Goal: Information Seeking & Learning: Check status

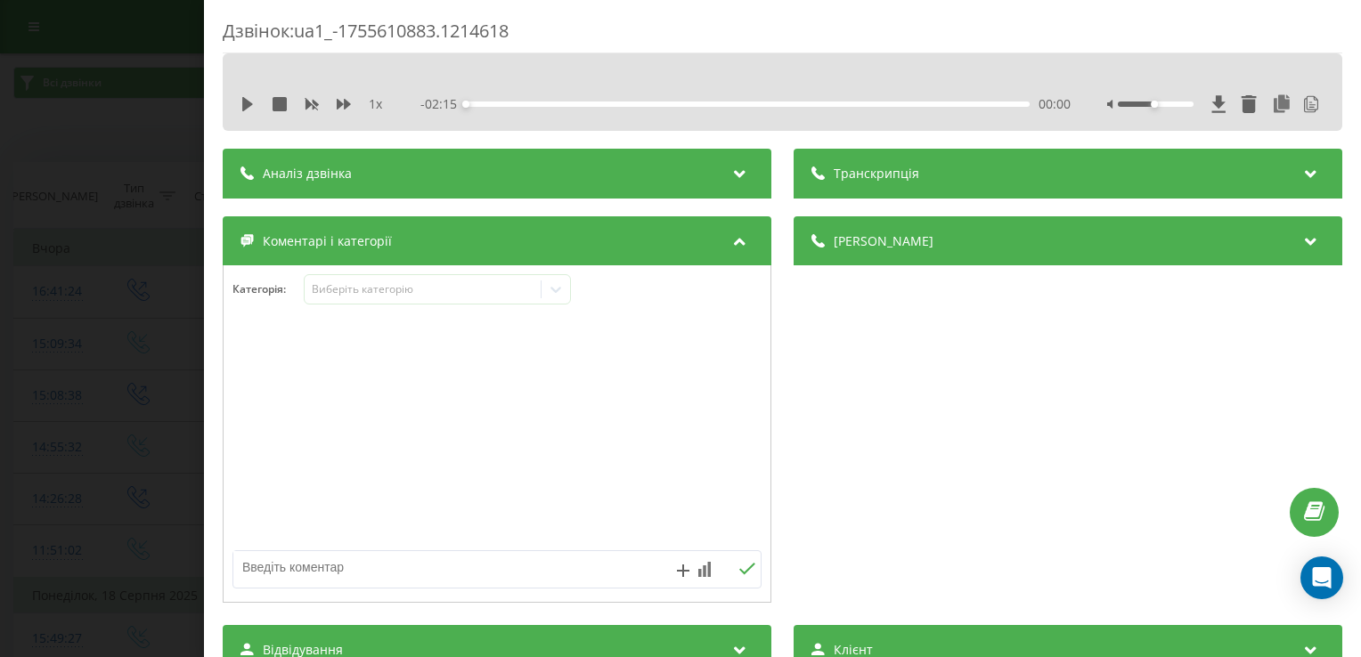
click at [157, 110] on div "Дзвінок : ua1_-1755610883.1214618 1 x - 02:15 00:00 00:00 Транскрипція 00:01 Ал…" at bounding box center [680, 328] width 1361 height 657
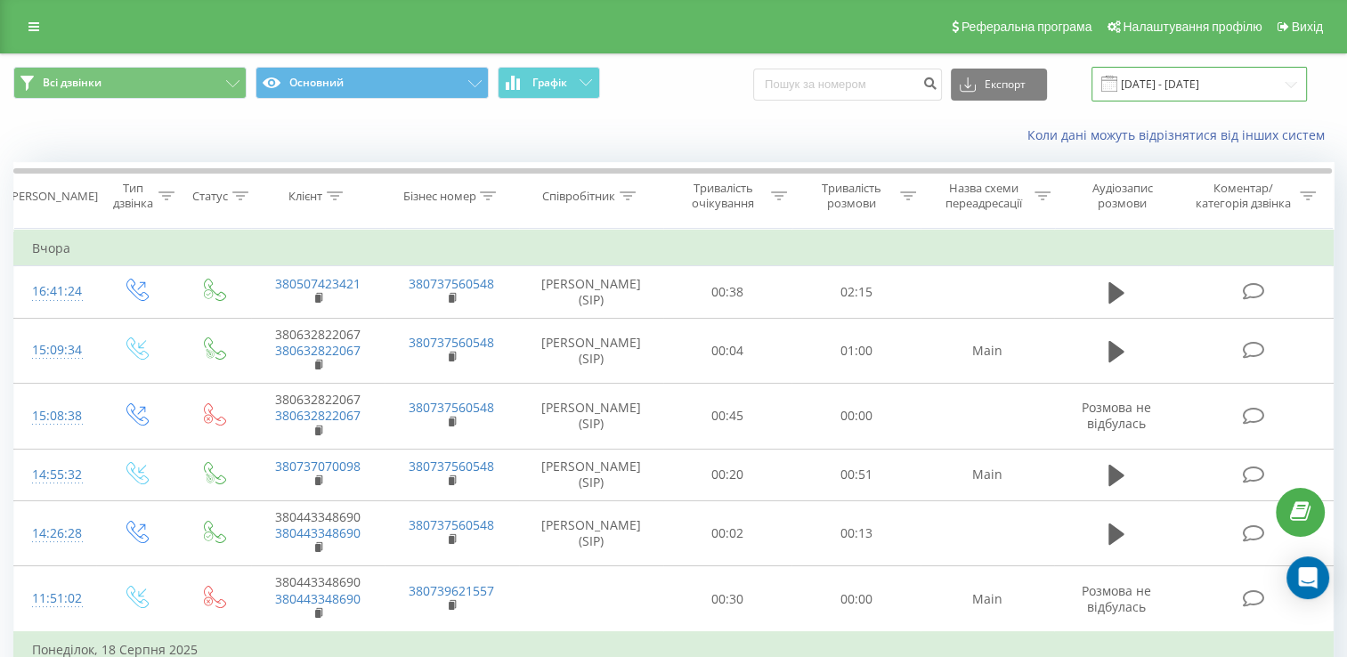
click at [1254, 85] on input "19.07.2025 - 19.08.2025" at bounding box center [1200, 84] width 216 height 35
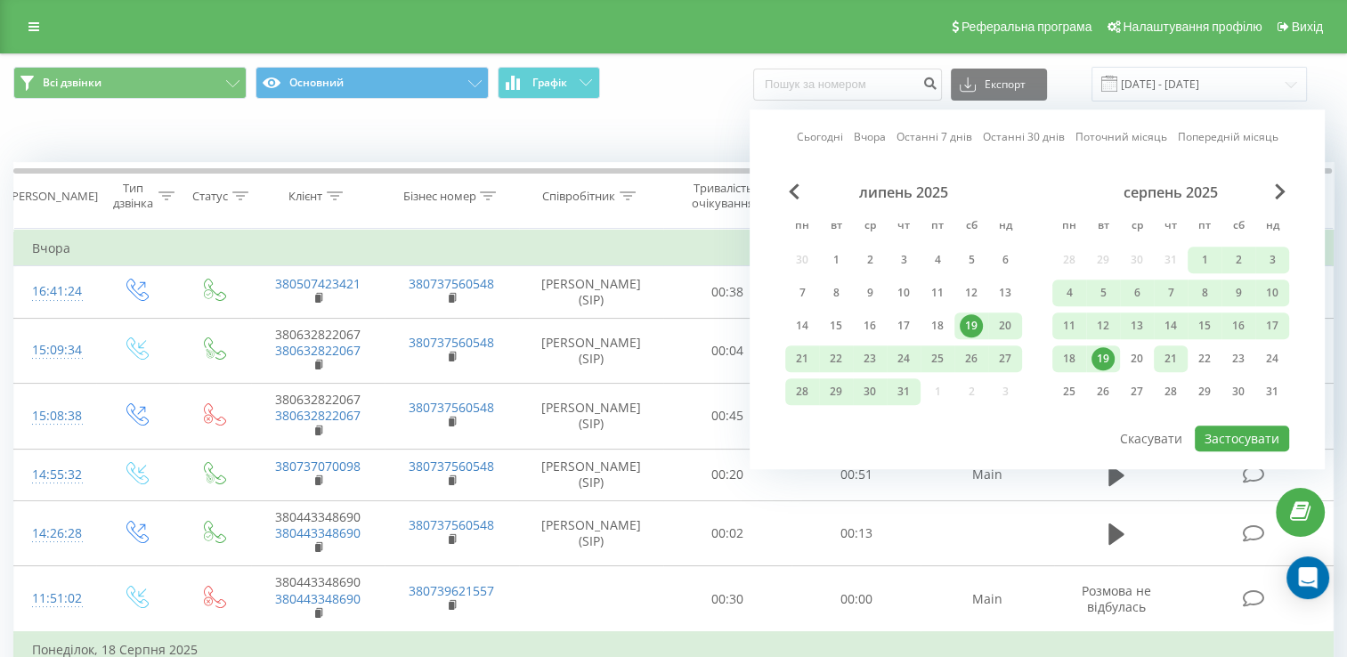
drag, startPoint x: 1101, startPoint y: 352, endPoint x: 1183, endPoint y: 351, distance: 81.9
click at [1183, 351] on div "18 19 20 21 22 23 24" at bounding box center [1171, 359] width 237 height 27
click at [1108, 360] on div "19" at bounding box center [1103, 358] width 23 height 23
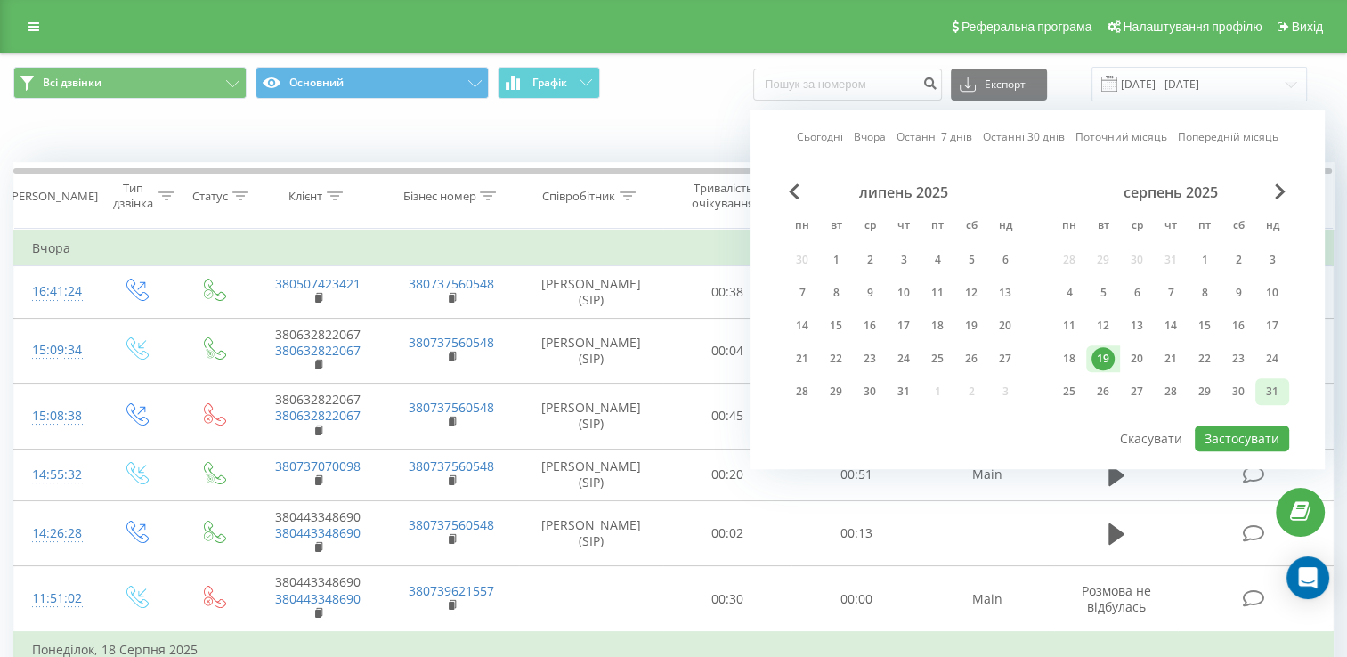
click at [1276, 387] on div "31" at bounding box center [1272, 391] width 23 height 23
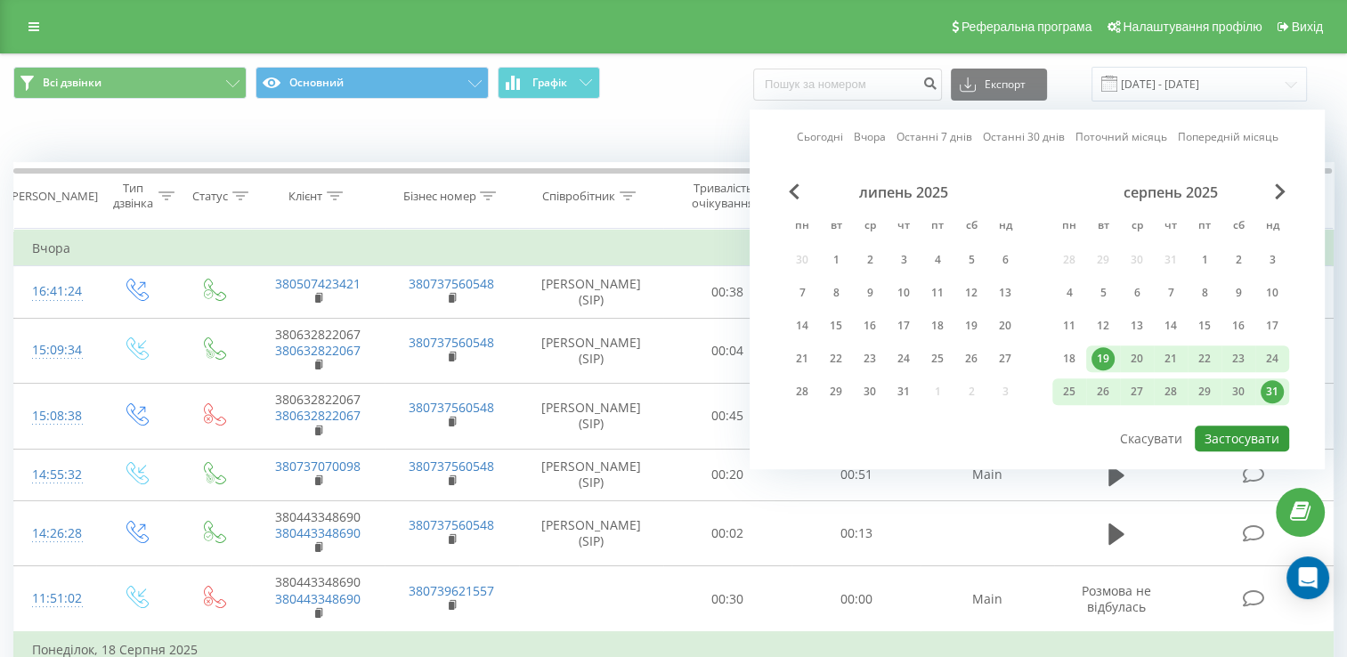
click at [1236, 436] on button "Застосувати" at bounding box center [1242, 439] width 94 height 26
type input "[DATE] - [DATE]"
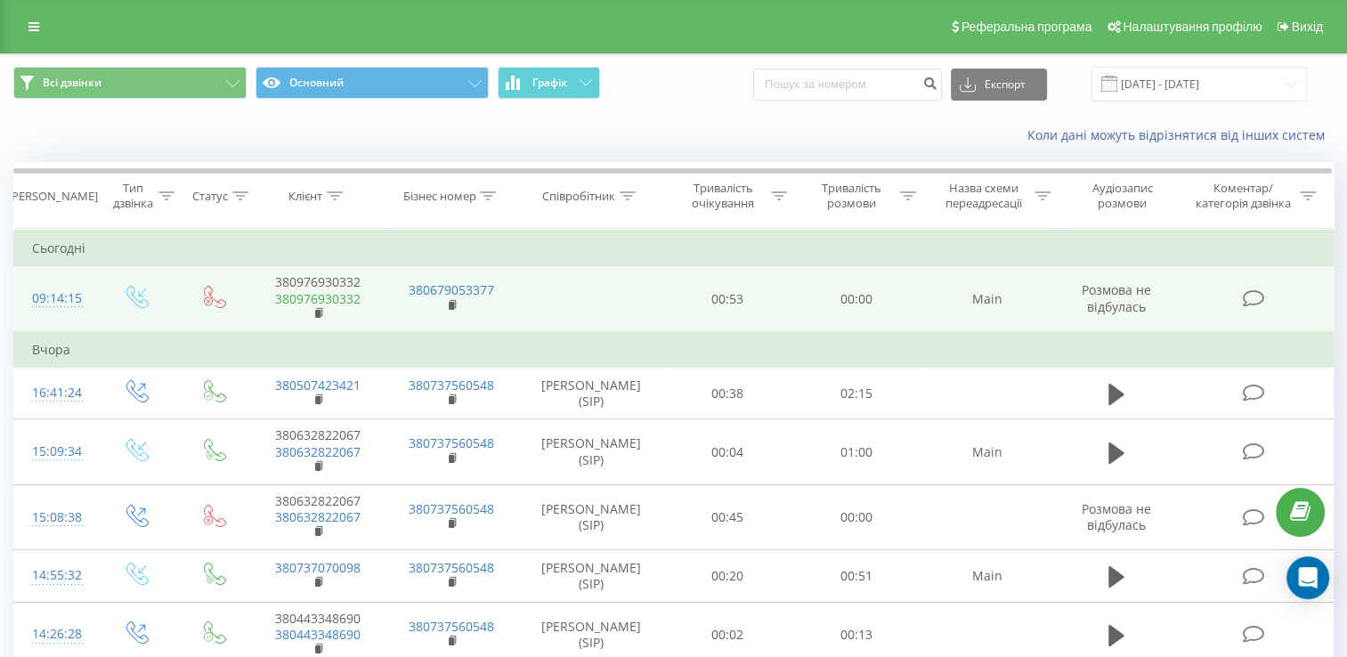
click at [347, 297] on link "380976930332" at bounding box center [317, 298] width 85 height 17
drag, startPoint x: 370, startPoint y: 299, endPoint x: 289, endPoint y: 305, distance: 80.3
click at [289, 305] on td "380976930332 380976930332" at bounding box center [318, 299] width 134 height 66
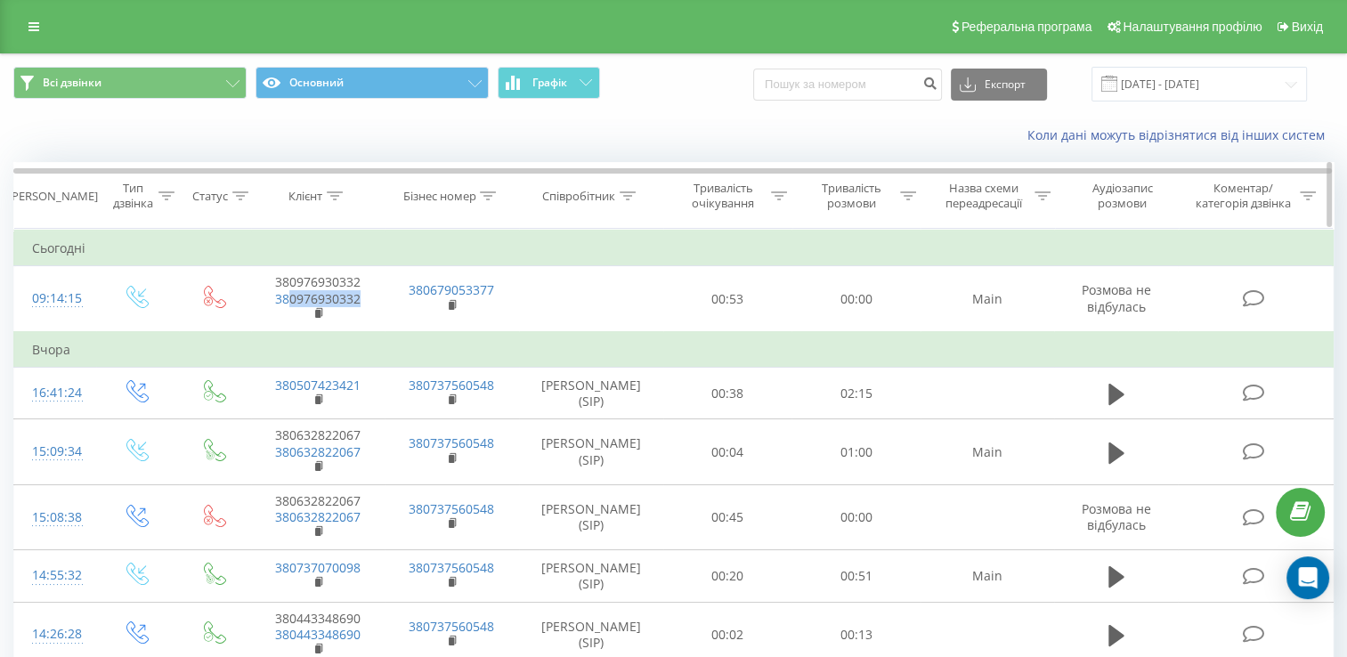
copy link "0976930332"
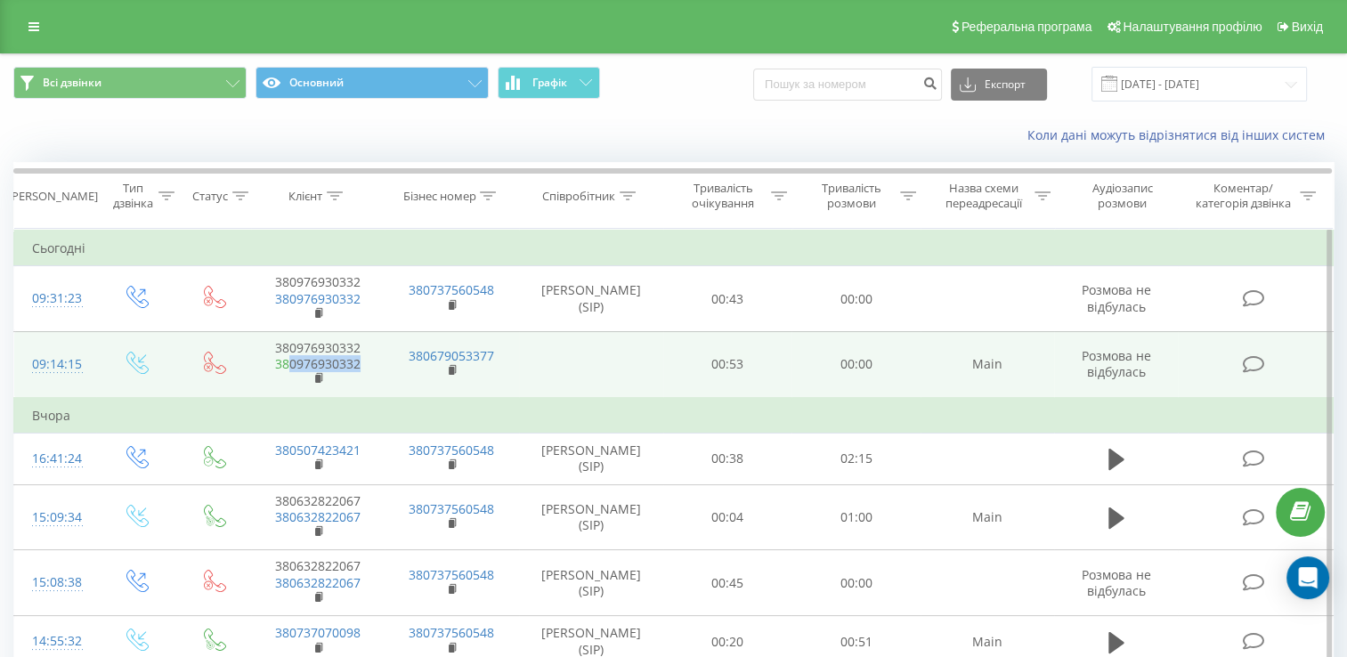
drag, startPoint x: 365, startPoint y: 363, endPoint x: 288, endPoint y: 364, distance: 77.5
click at [288, 364] on span "380976930332" at bounding box center [318, 372] width 98 height 32
drag, startPoint x: 288, startPoint y: 364, endPoint x: 306, endPoint y: 365, distance: 18.7
copy link "0976930332"
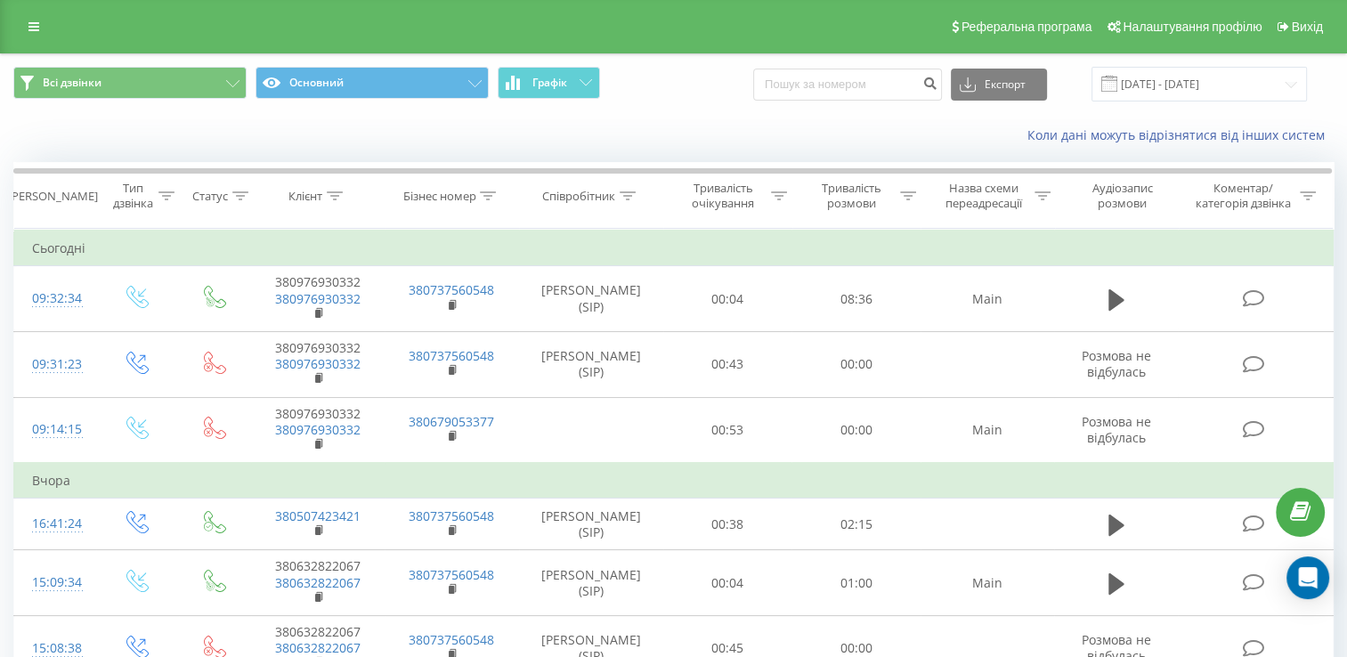
click at [183, 122] on div "Коли дані можуть відрізнятися вiд інших систем" at bounding box center [674, 135] width 1346 height 43
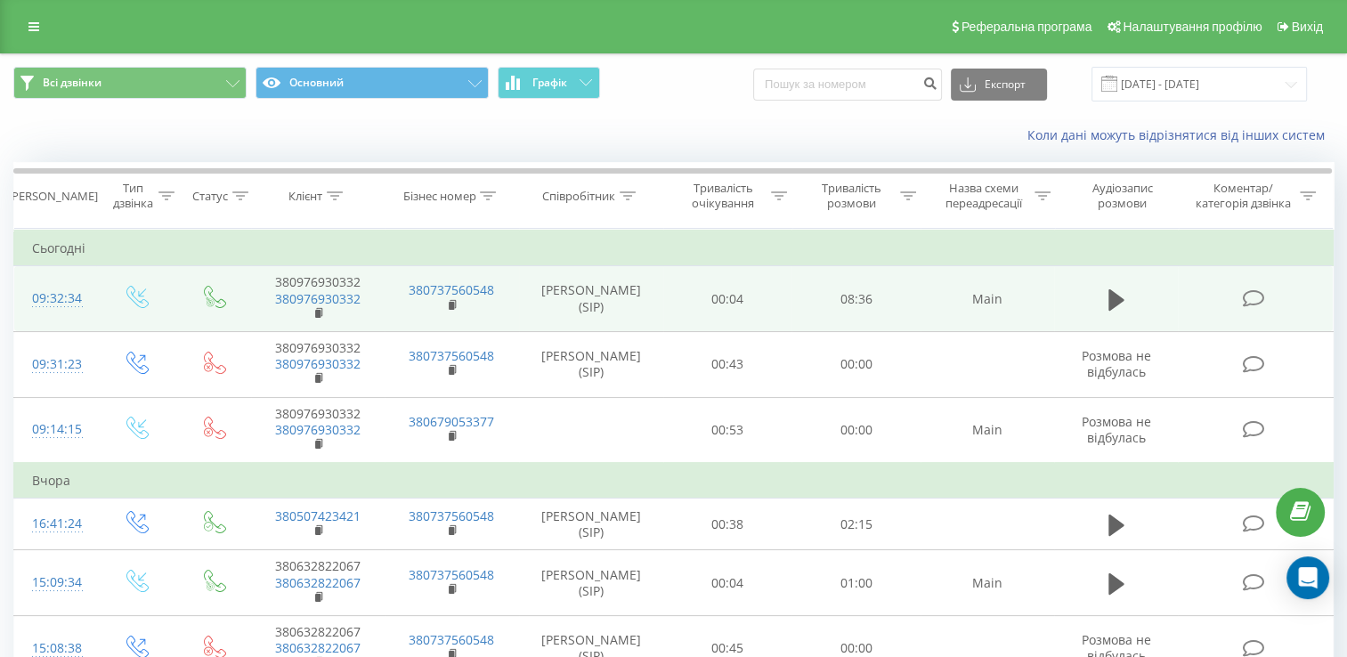
click at [1268, 294] on td at bounding box center [1255, 299] width 155 height 66
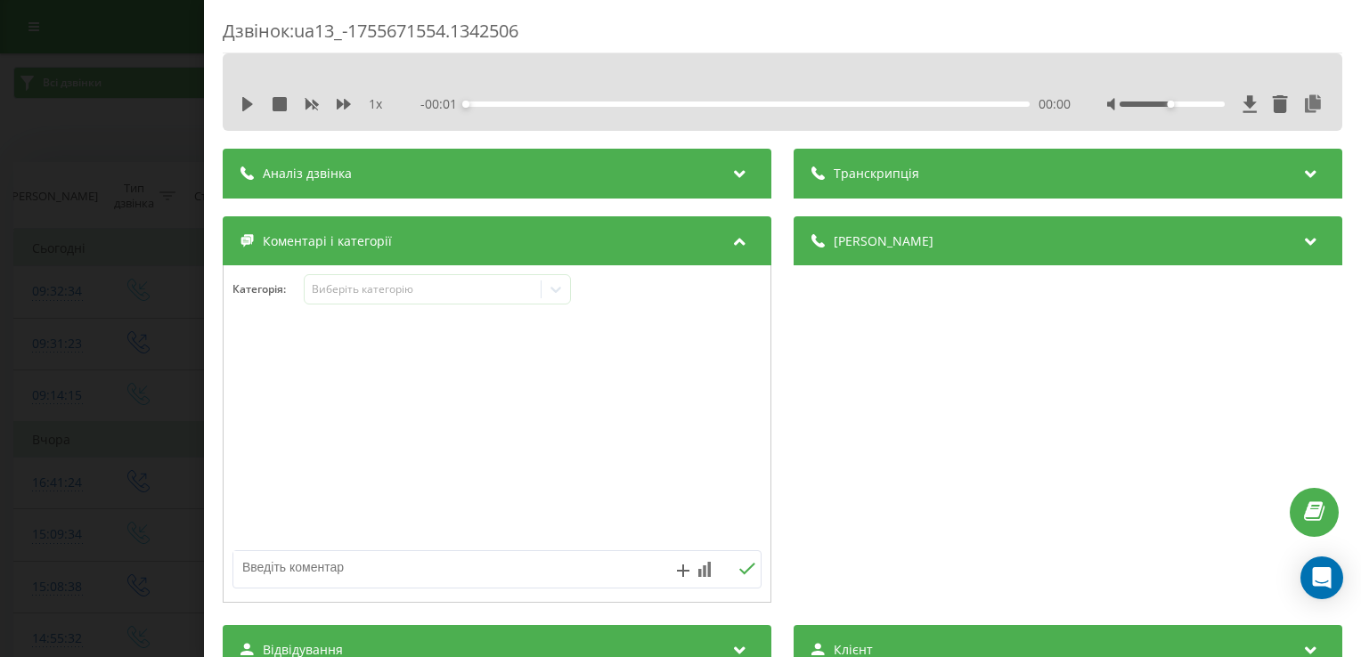
click at [566, 172] on div "Аналіз дзвінка" at bounding box center [497, 174] width 549 height 50
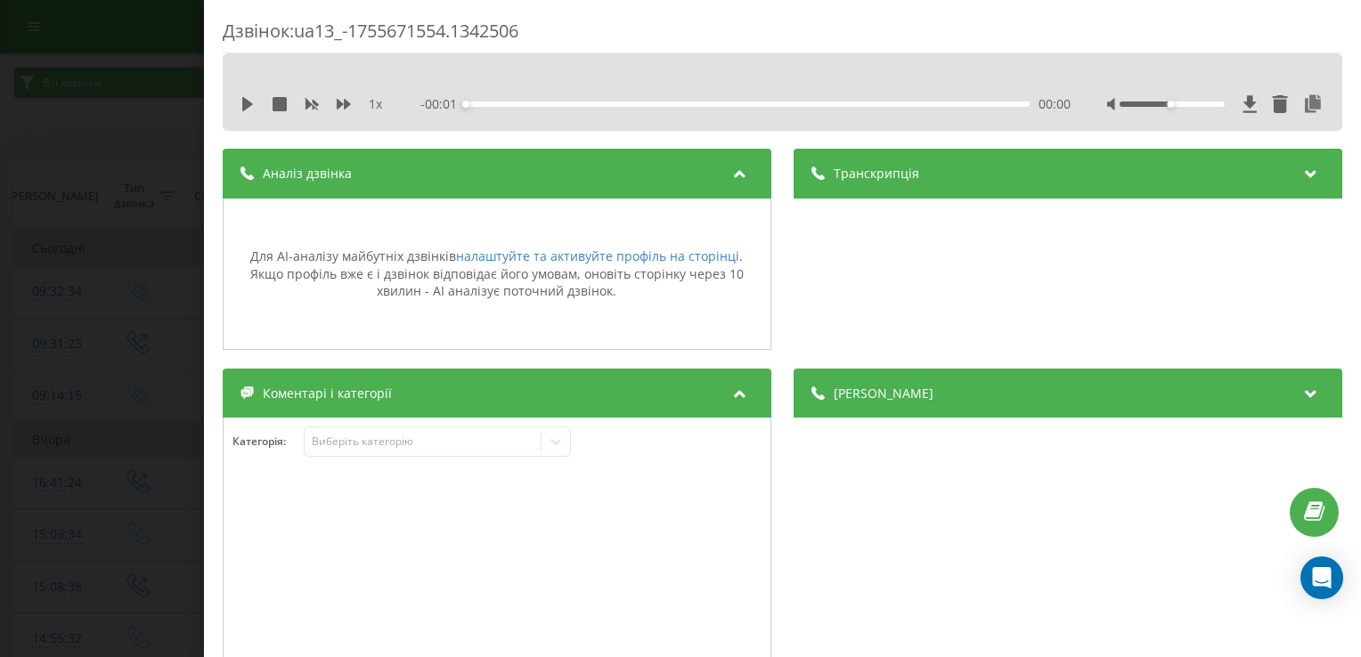
click at [519, 169] on div "Аналіз дзвінка" at bounding box center [497, 174] width 549 height 50
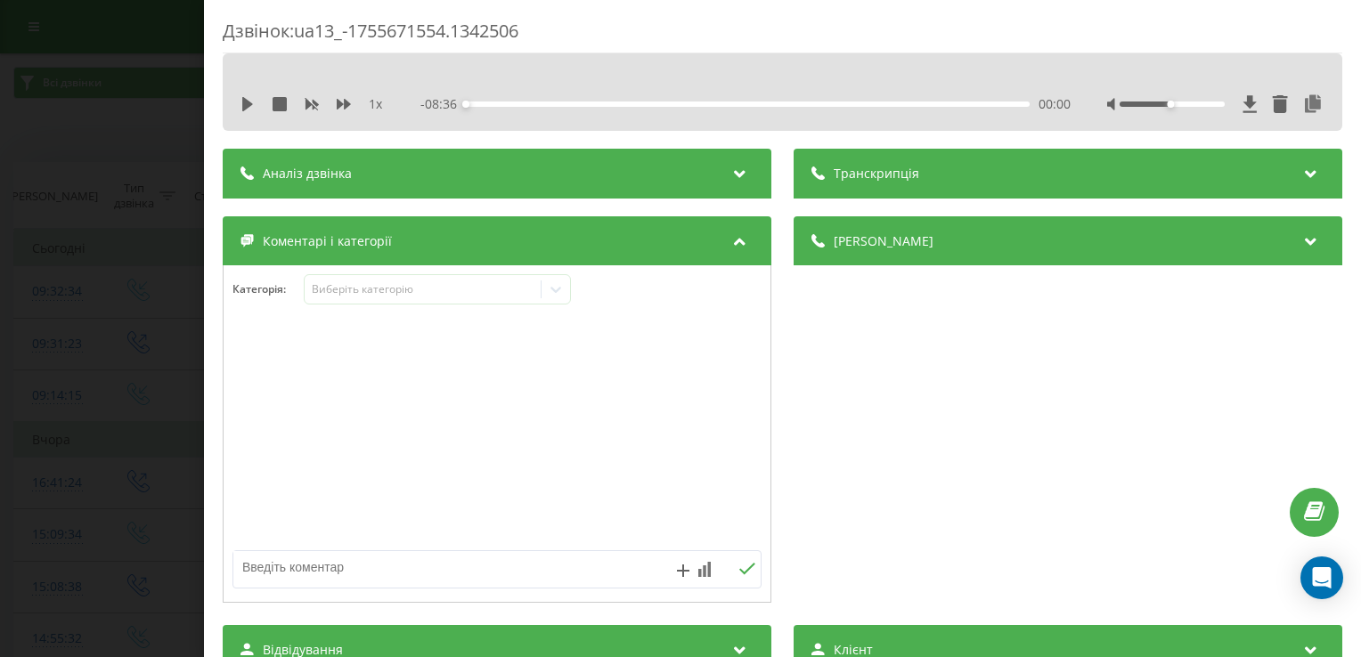
click at [132, 134] on div "Дзвінок : ua13_-1755671554.1342506 1 x - 08:36 00:00 00:00 Транскрипція Для AI-…" at bounding box center [680, 328] width 1361 height 657
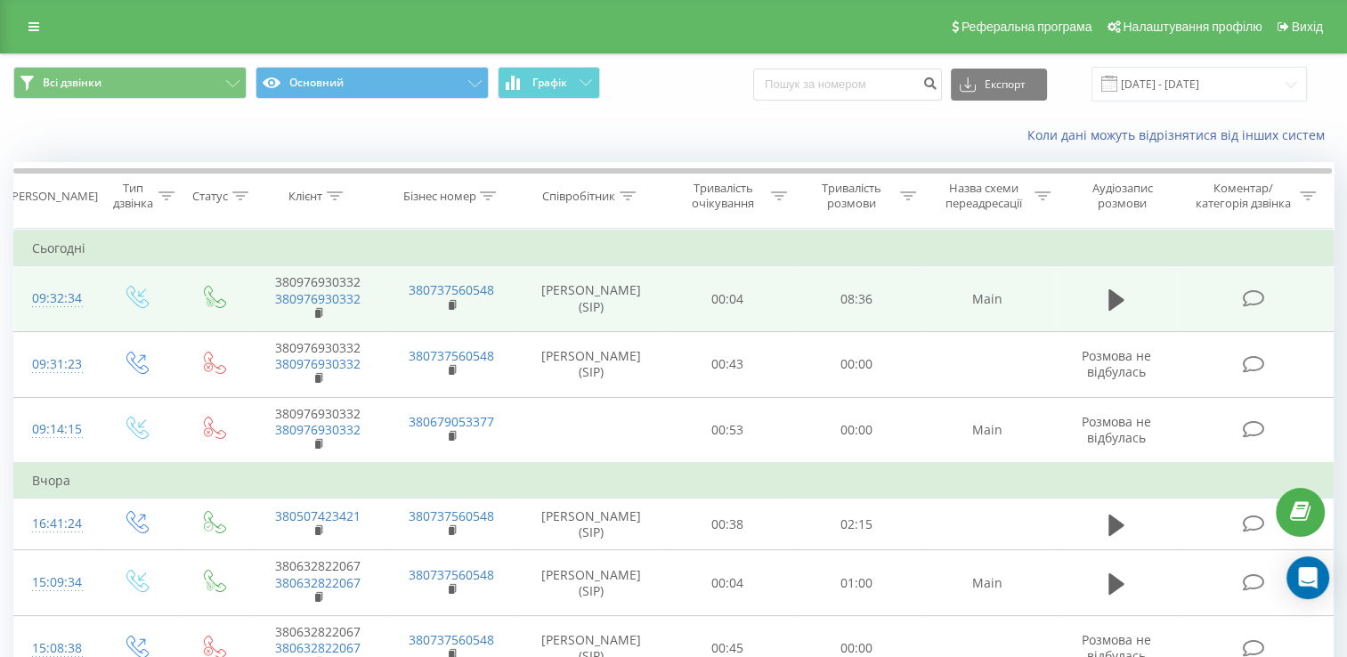
click at [1258, 297] on icon at bounding box center [1254, 298] width 22 height 19
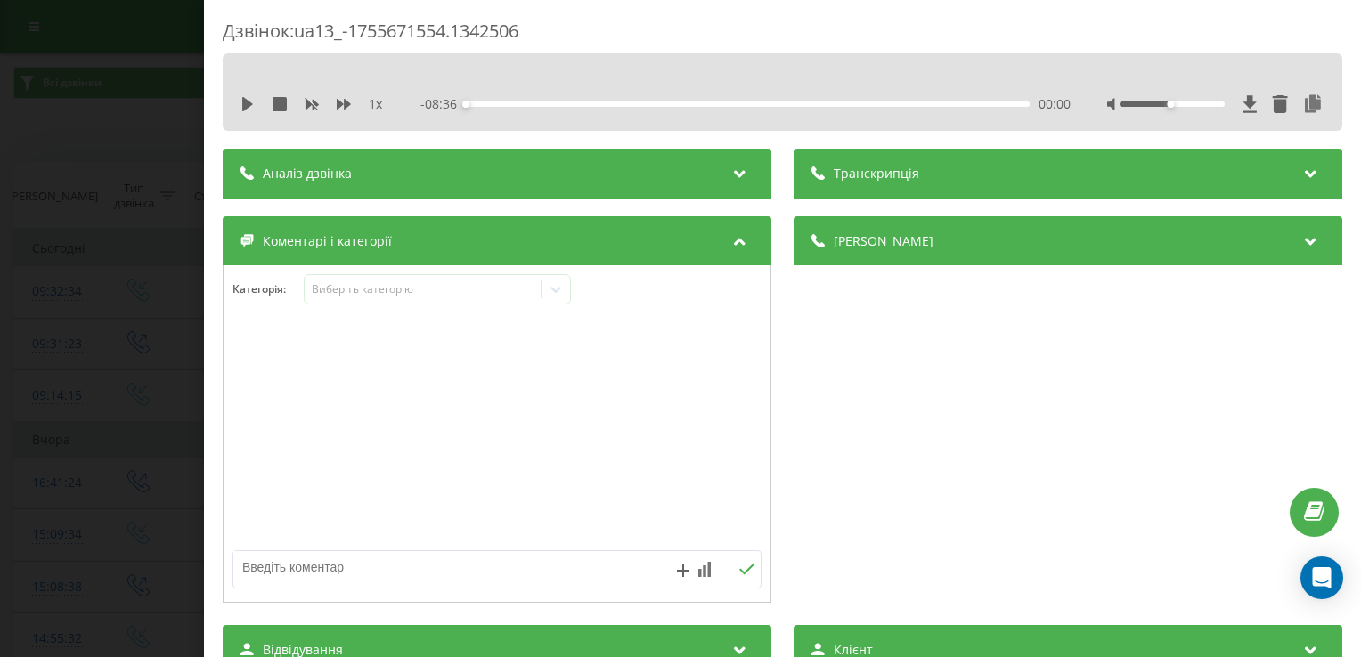
click at [518, 160] on div "Аналіз дзвінка" at bounding box center [497, 174] width 549 height 50
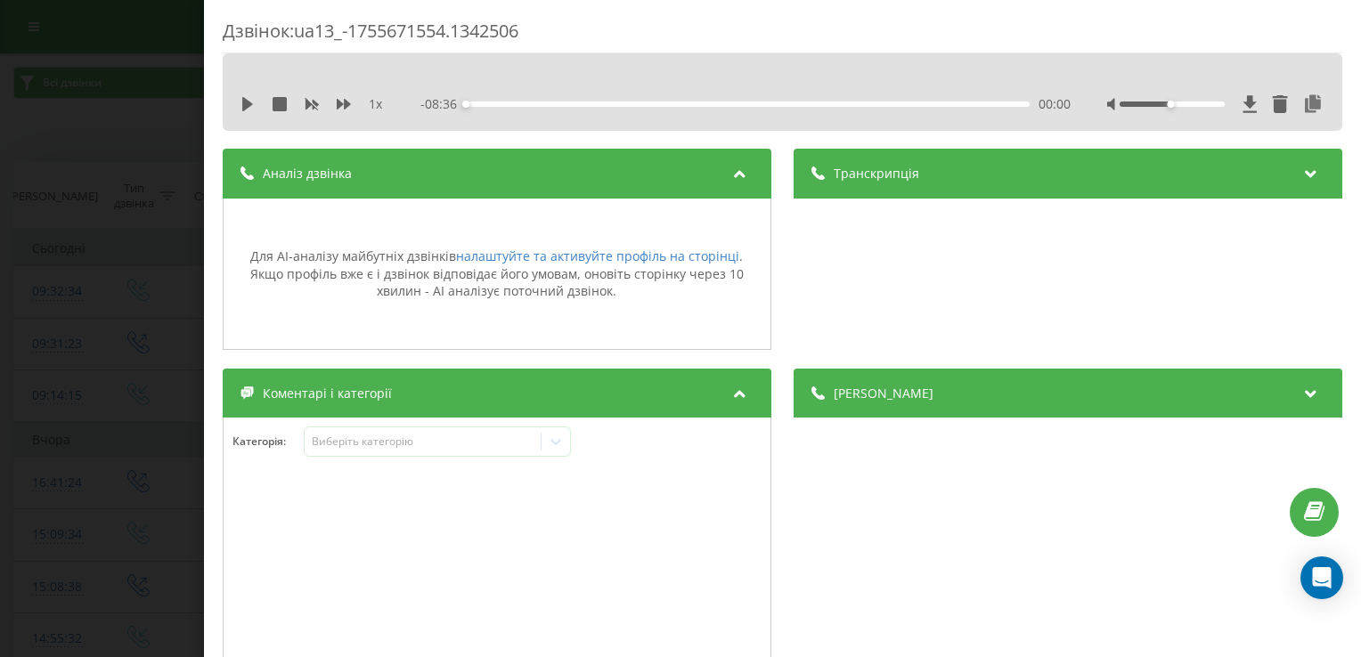
click at [131, 126] on div "Дзвінок : ua13_-1755671554.1342506 1 x - 08:36 00:00 00:00 Транскрипція Для AI-…" at bounding box center [680, 328] width 1361 height 657
